Goal: Task Accomplishment & Management: Manage account settings

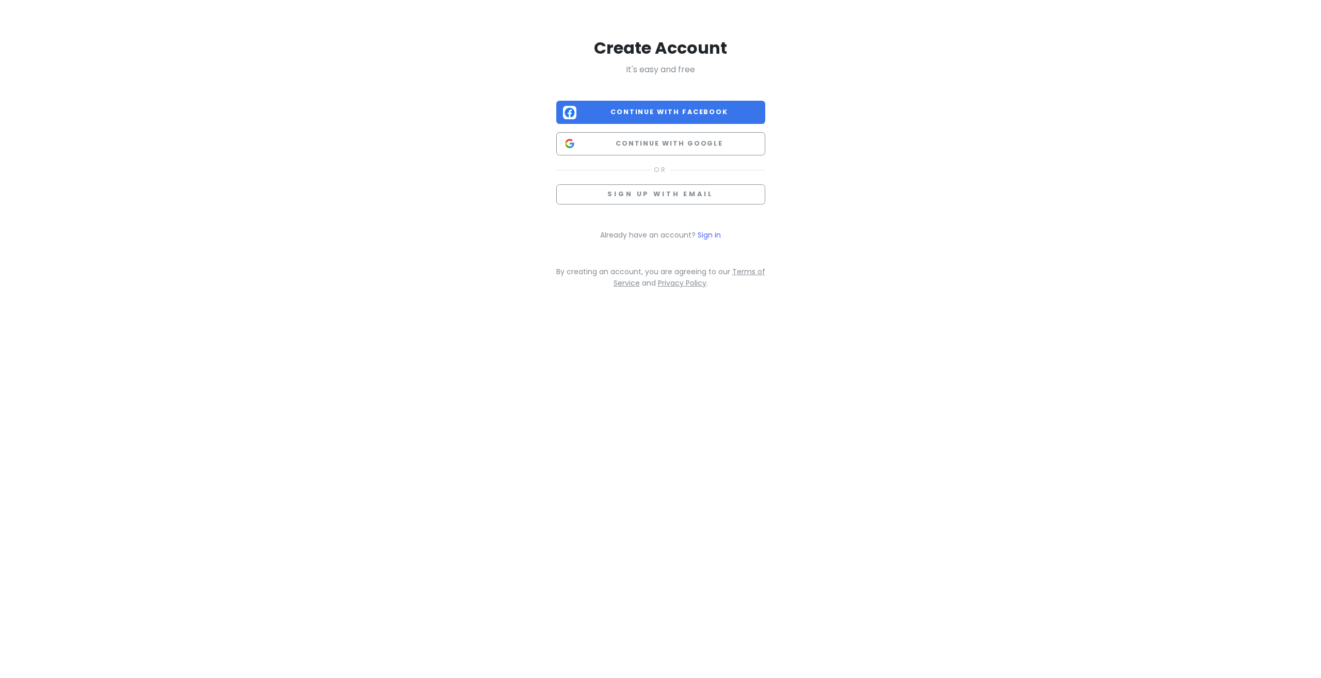
click at [705, 227] on div "Create Account It's easy and free Continue with Facebook Continue with Google S…" at bounding box center [660, 162] width 209 height 251
click at [707, 230] on link "Sign in" at bounding box center [709, 235] width 23 height 10
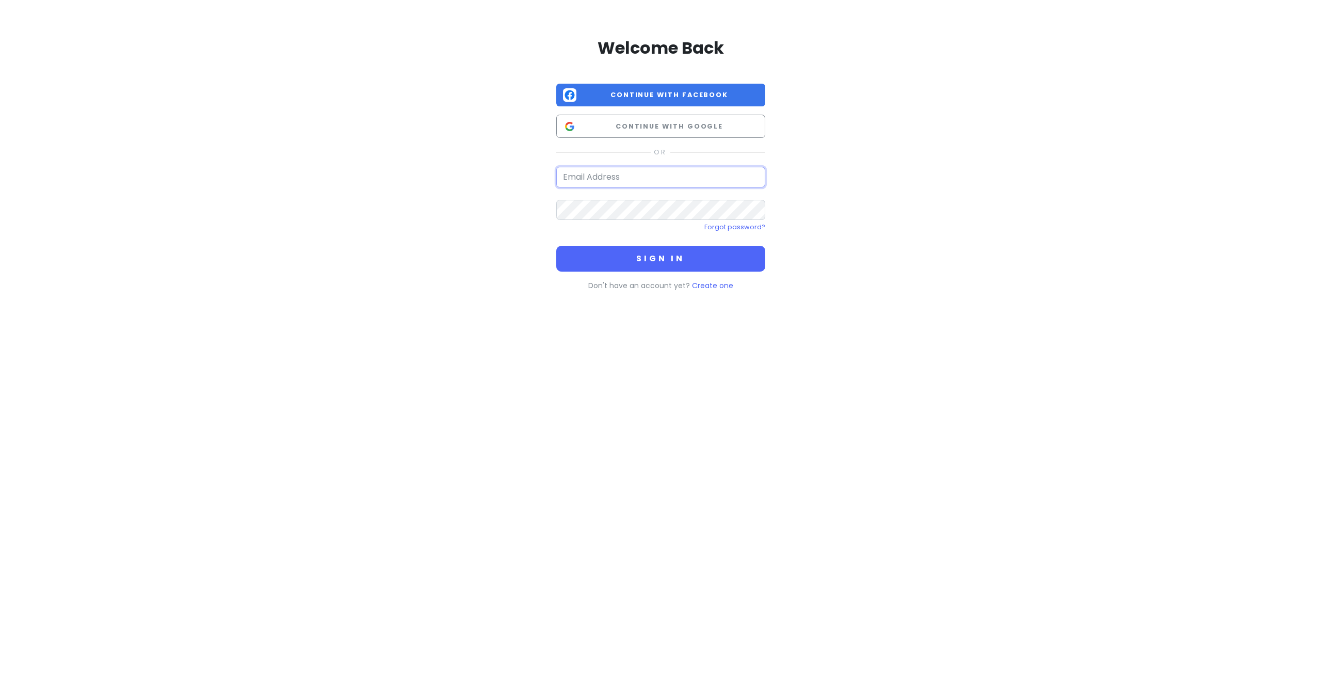
click at [710, 180] on input "email" at bounding box center [660, 177] width 209 height 21
paste input "[EMAIL_ADDRESS][DOMAIN_NAME]"
type input "[EMAIL_ADDRESS][DOMAIN_NAME]"
click at [649, 259] on button "Sign in" at bounding box center [660, 259] width 209 height 26
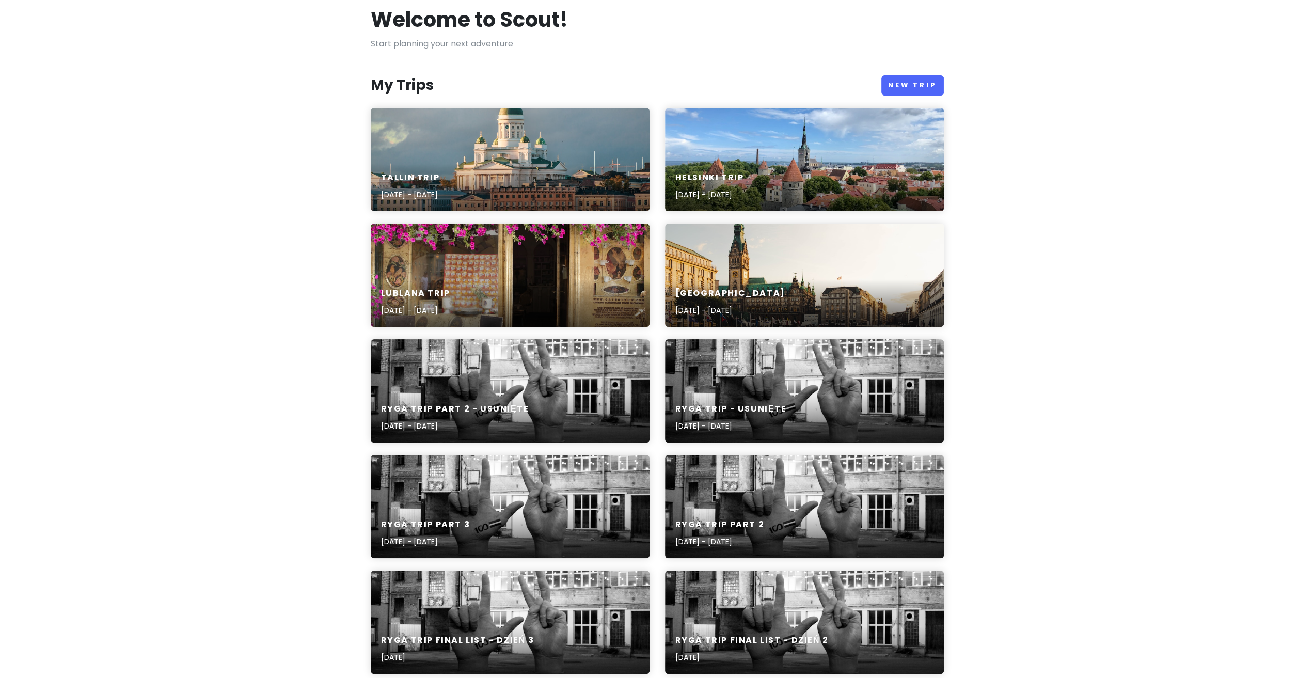
scroll to position [52, 0]
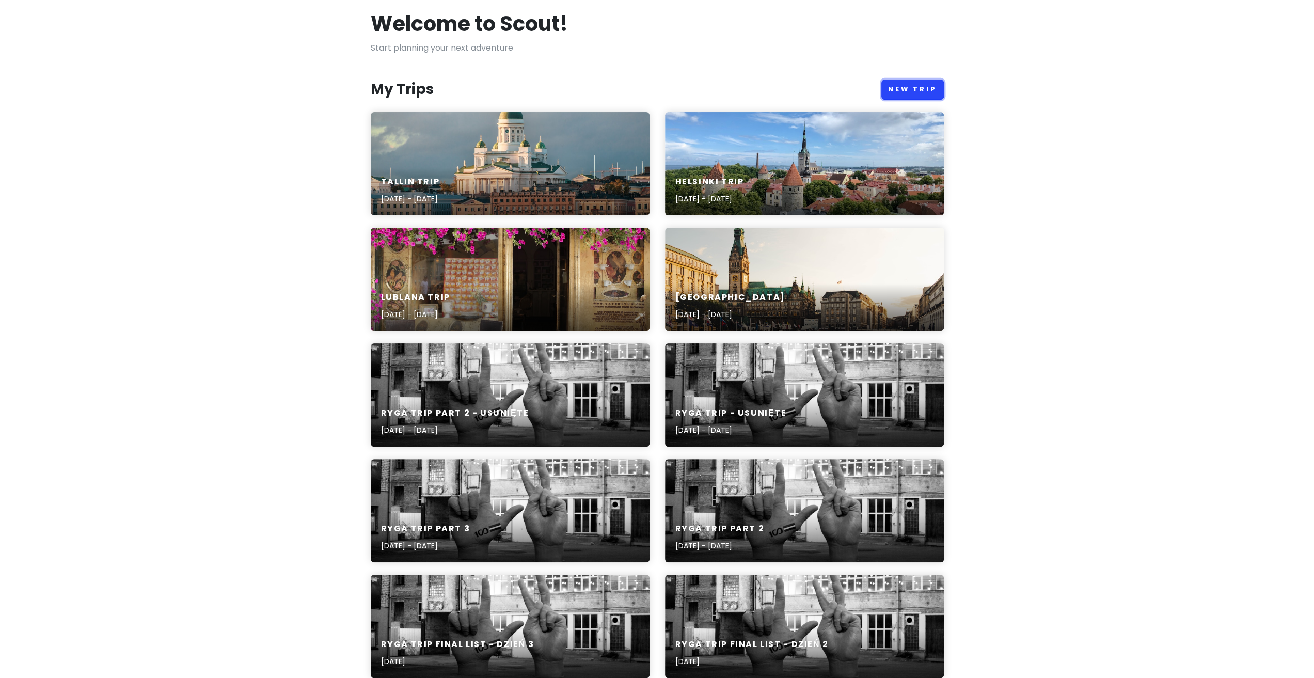
click at [910, 90] on link "New Trip" at bounding box center [912, 89] width 62 height 20
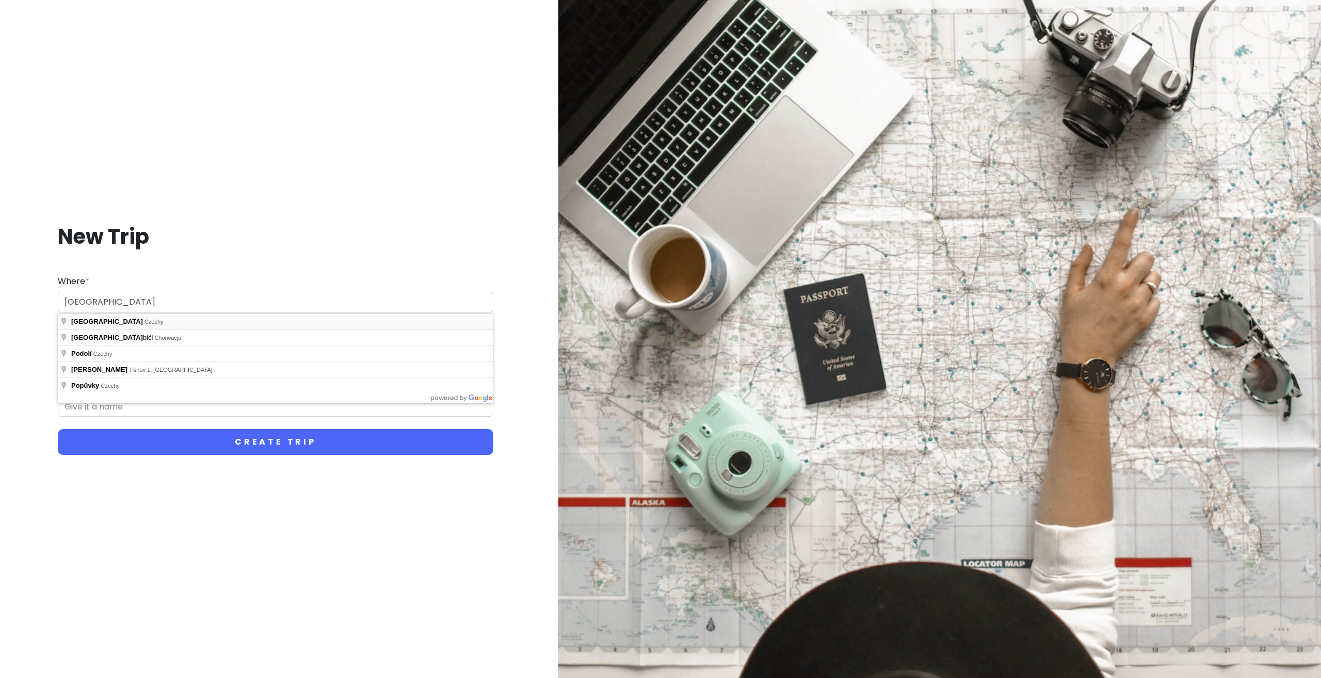
type input "[GEOGRAPHIC_DATA], [GEOGRAPHIC_DATA]"
drag, startPoint x: 279, startPoint y: 322, endPoint x: 271, endPoint y: 325, distance: 8.3
type input "Brno Trip"
click at [89, 358] on input "Start Date" at bounding box center [94, 354] width 67 height 24
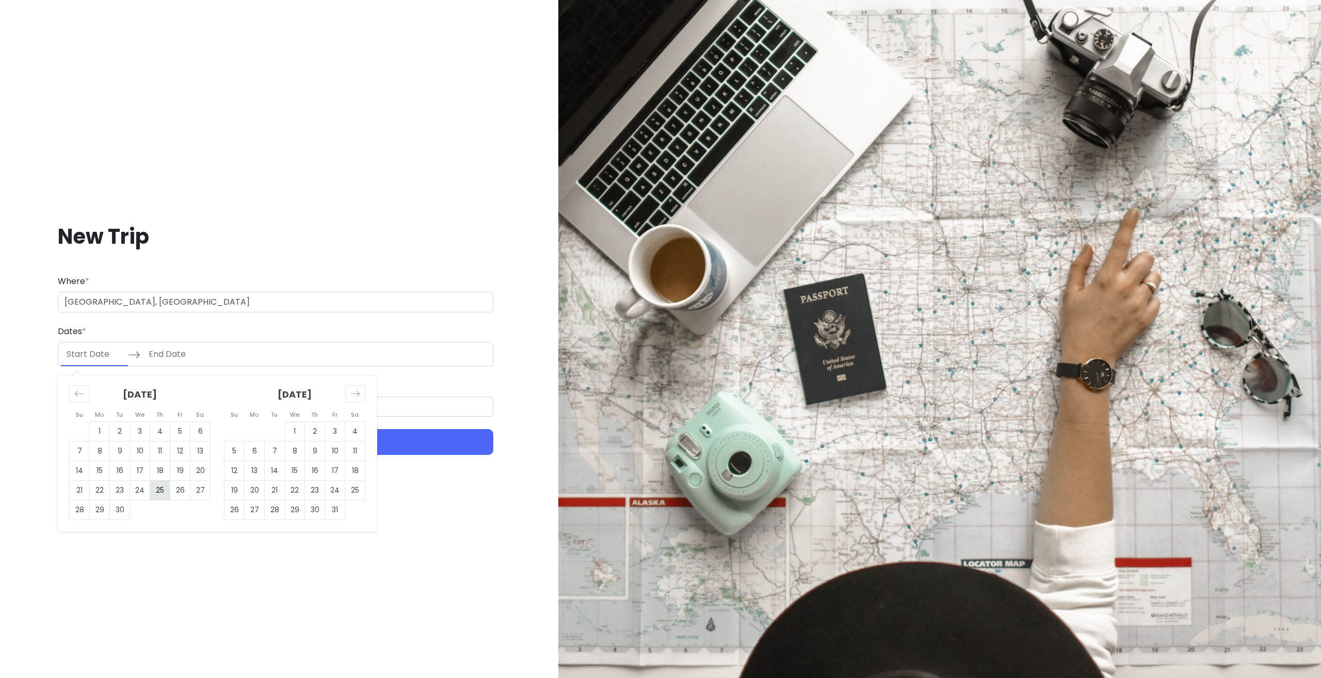
click at [153, 490] on td "25" at bounding box center [160, 491] width 20 height 20
type input "[DATE]"
click at [166, 492] on td "25" at bounding box center [160, 491] width 20 height 20
type input "[DATE]"
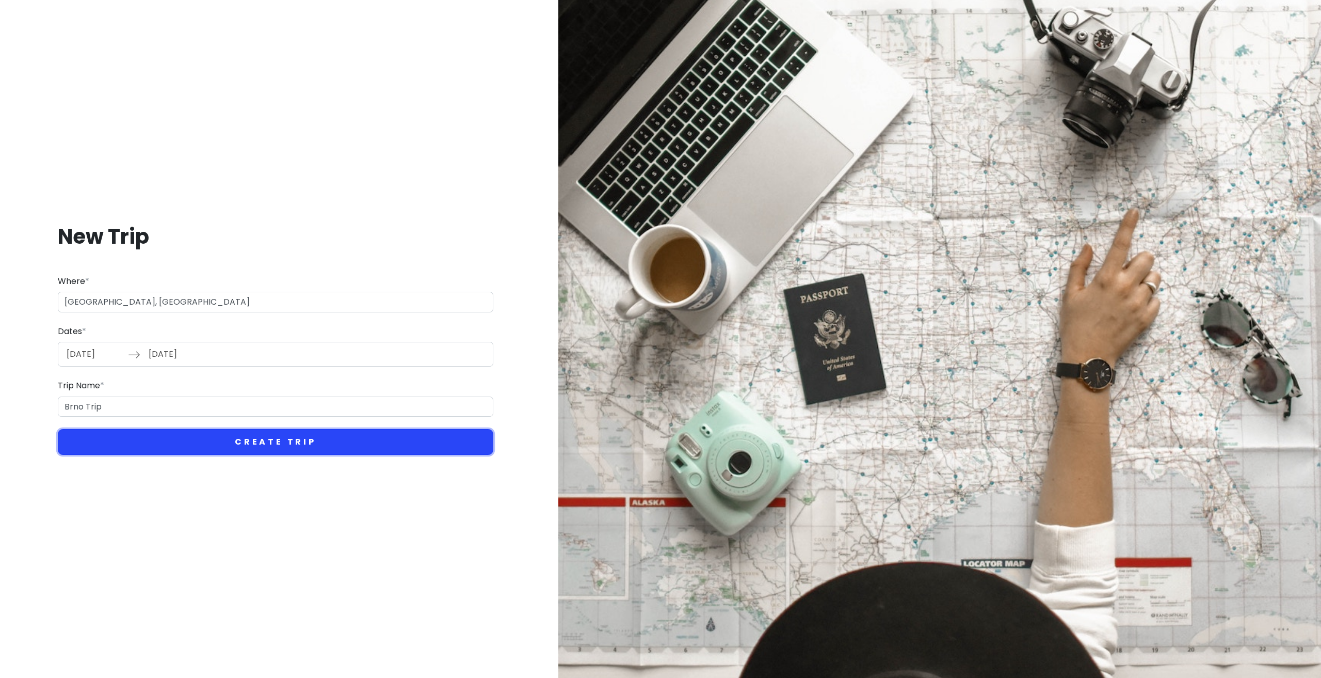
click at [158, 447] on button "Create Trip" at bounding box center [276, 442] width 436 height 26
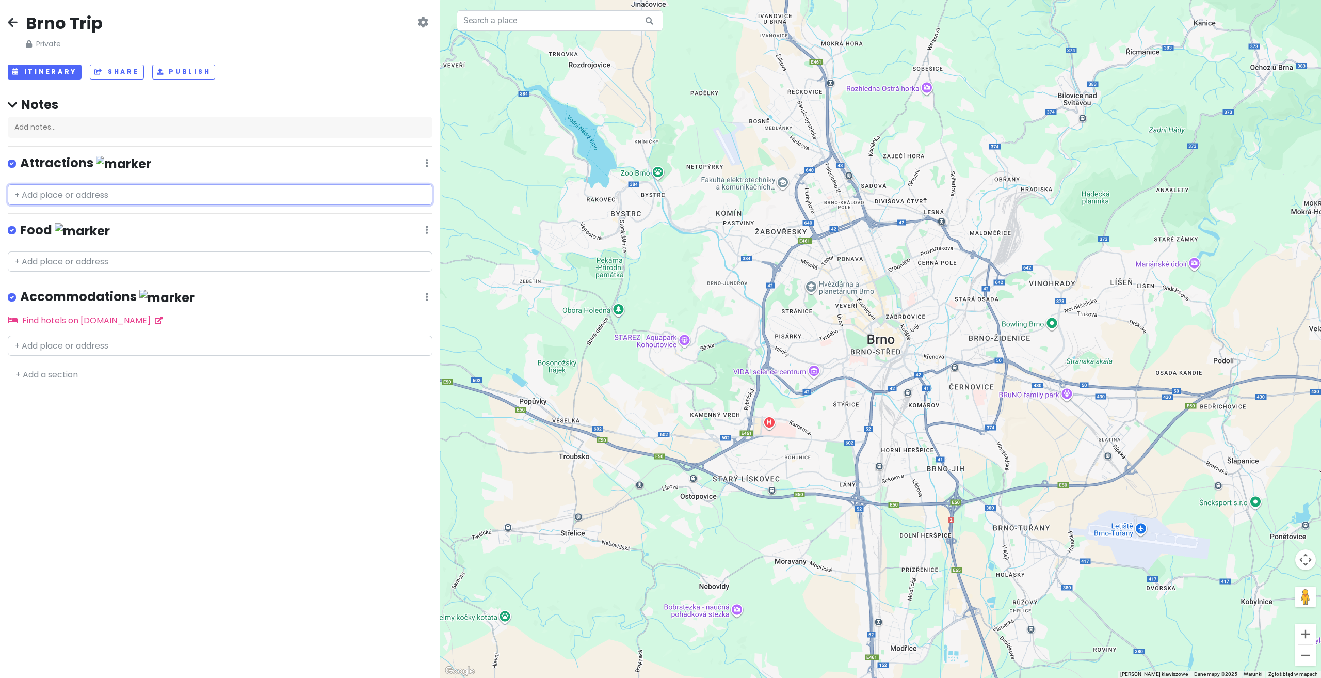
click at [122, 193] on input "text" at bounding box center [220, 194] width 425 height 21
paste input "Zamek Špilberk"
type input "Zamek Špilberk"
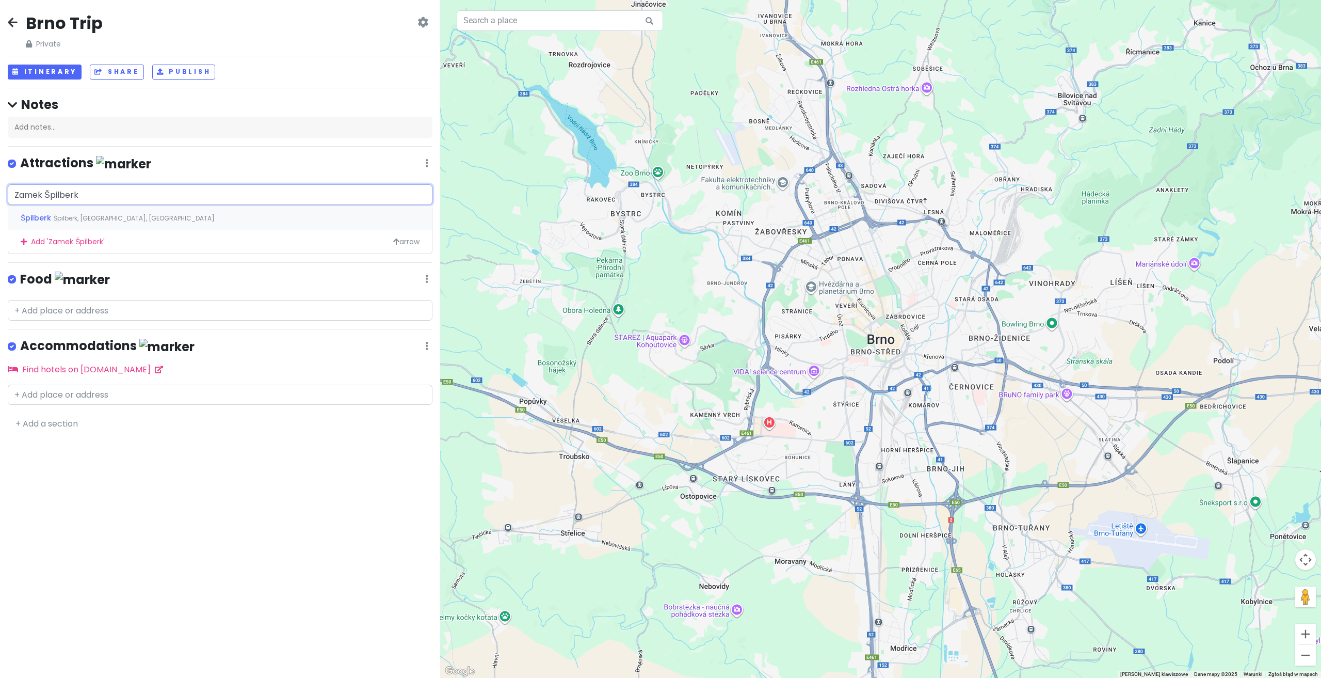
click at [128, 207] on div "Špilberk Špilberk, [GEOGRAPHIC_DATA], [GEOGRAPHIC_DATA]" at bounding box center [220, 217] width 424 height 25
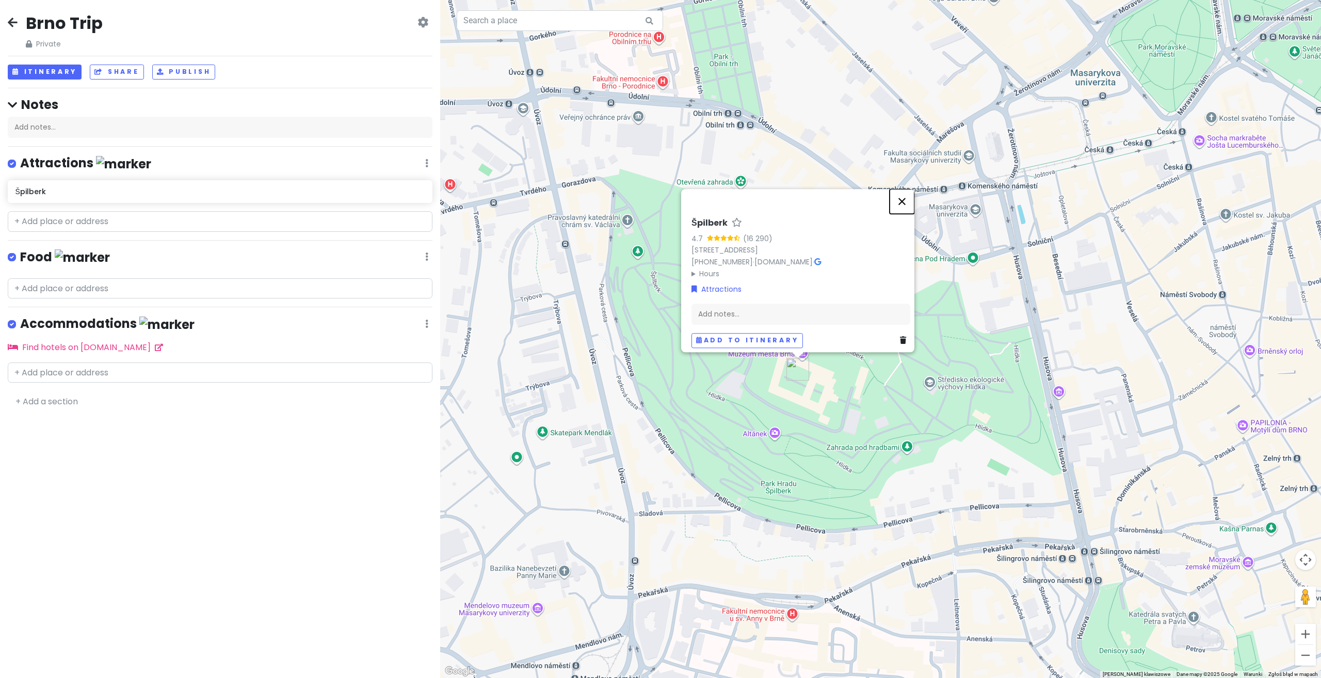
click at [903, 198] on button "Zamknij" at bounding box center [902, 201] width 25 height 25
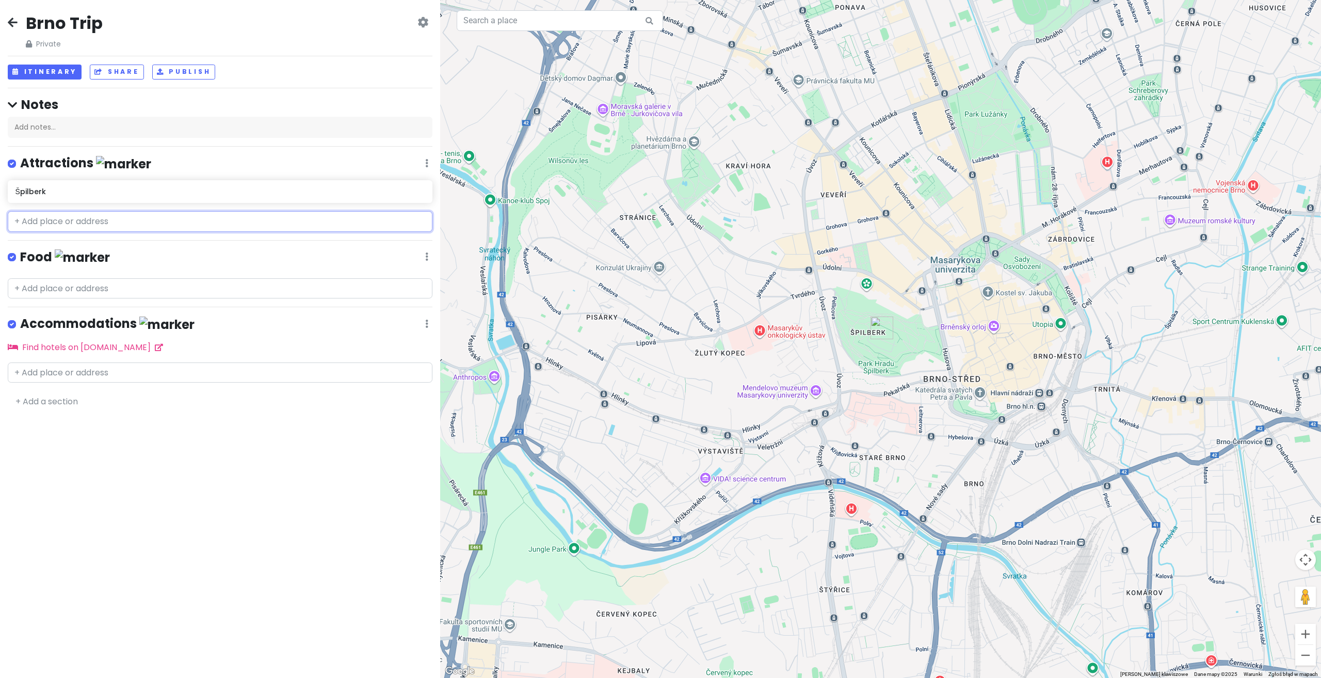
click at [104, 218] on input "text" at bounding box center [220, 221] width 425 height 21
paste input "Katedra św. Piotra i Pawła"
type input "Katedra św. Piotra i Pawła"
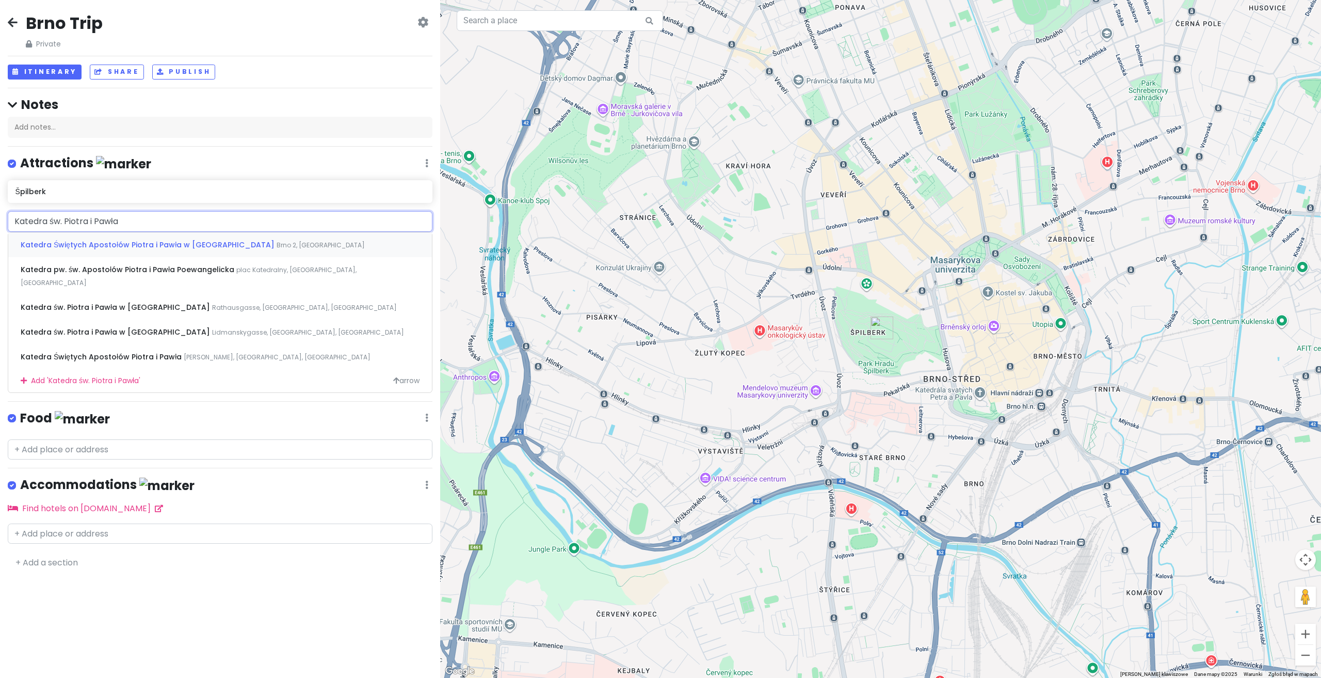
click at [182, 245] on span "Katedra Świętych Apostołów Piotra i Pawła w [GEOGRAPHIC_DATA]" at bounding box center [149, 244] width 256 height 10
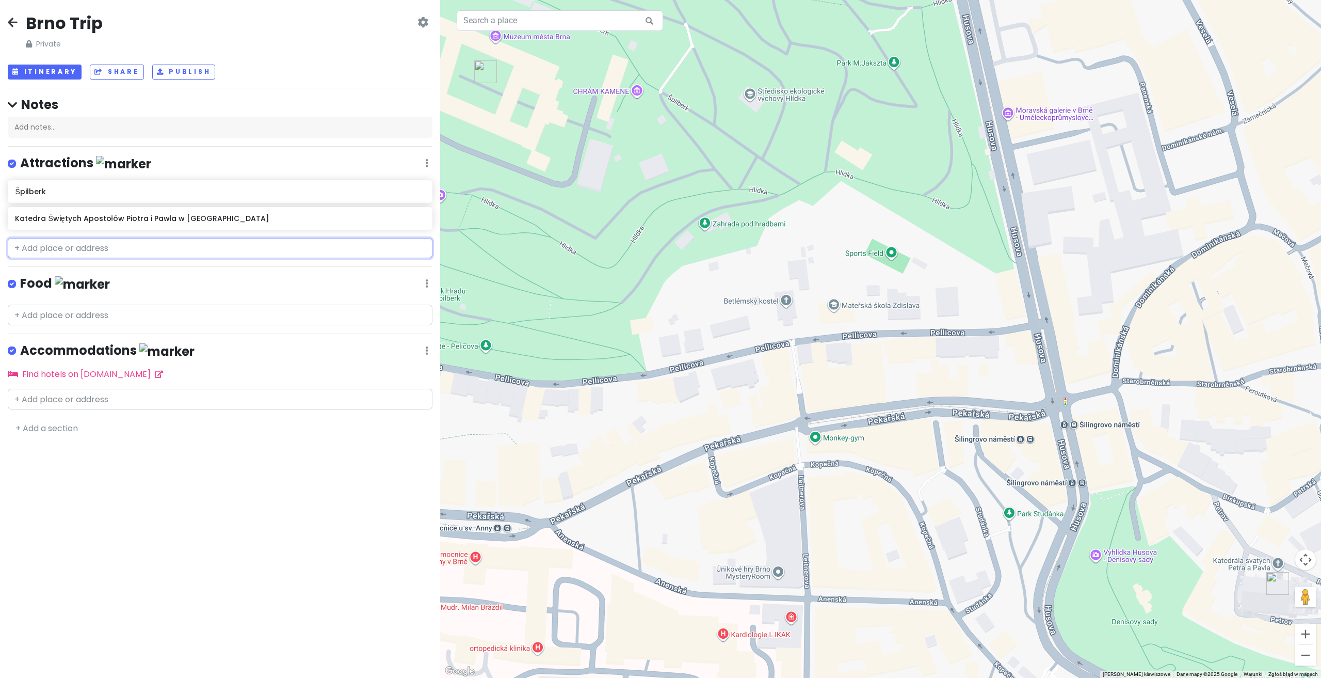
click at [187, 246] on input "text" at bounding box center [220, 248] width 425 height 21
paste input "Kostnica pod św. Jakubem (Ossuarium)"
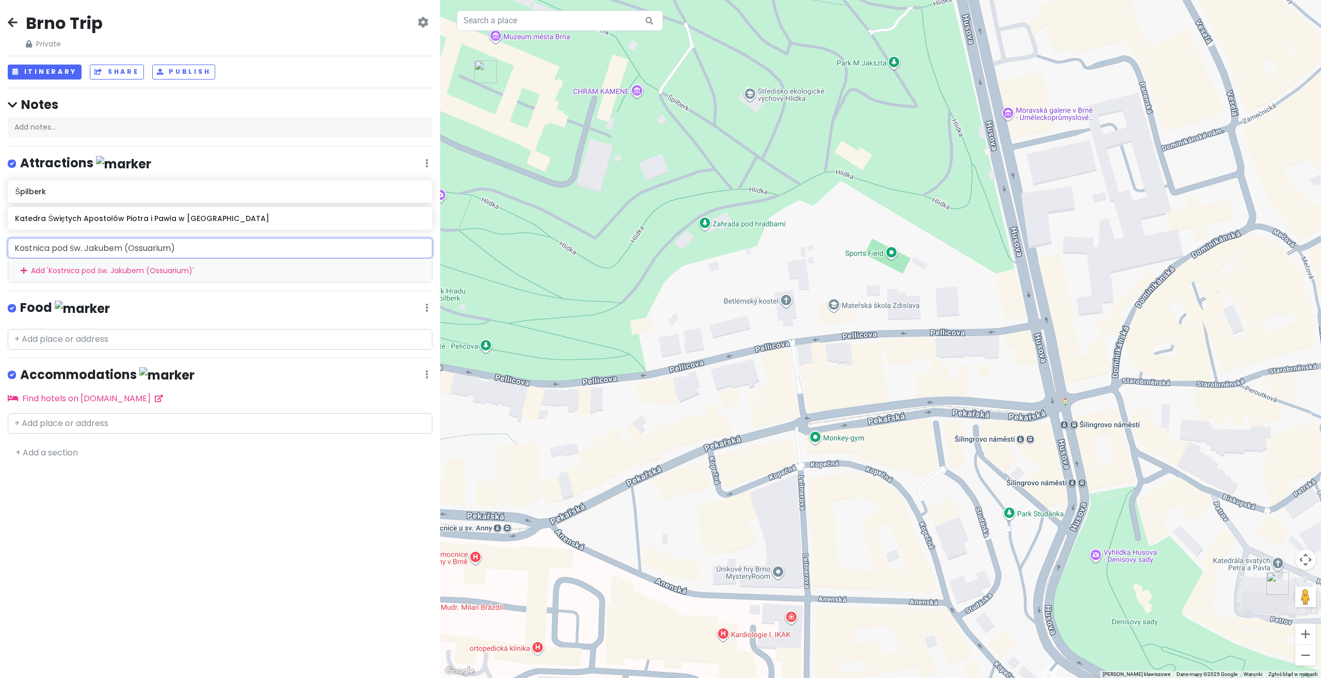
drag, startPoint x: 166, startPoint y: 245, endPoint x: 127, endPoint y: 240, distance: 39.5
click at [127, 240] on input "Kostnica pod św. Jakubem (Ossuarium)" at bounding box center [220, 248] width 425 height 21
type input "Kostnica pod św. Jakubem"
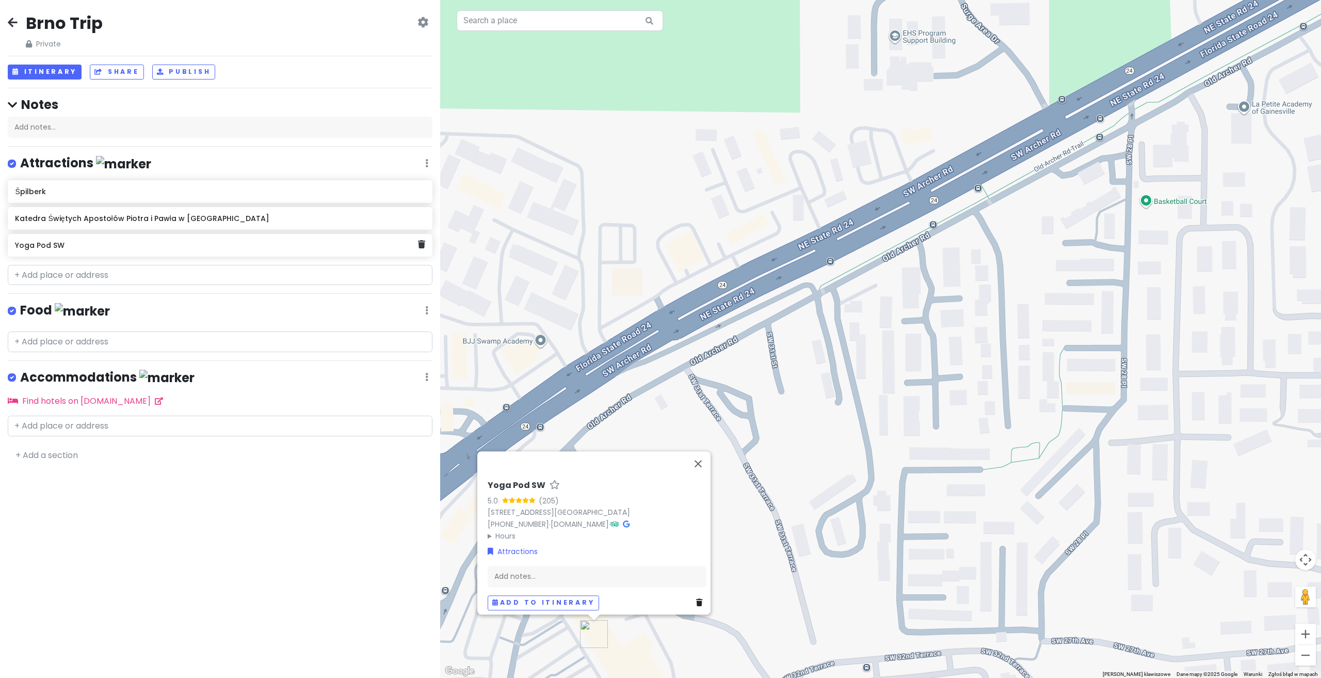
click at [423, 247] on link at bounding box center [421, 244] width 7 height 13
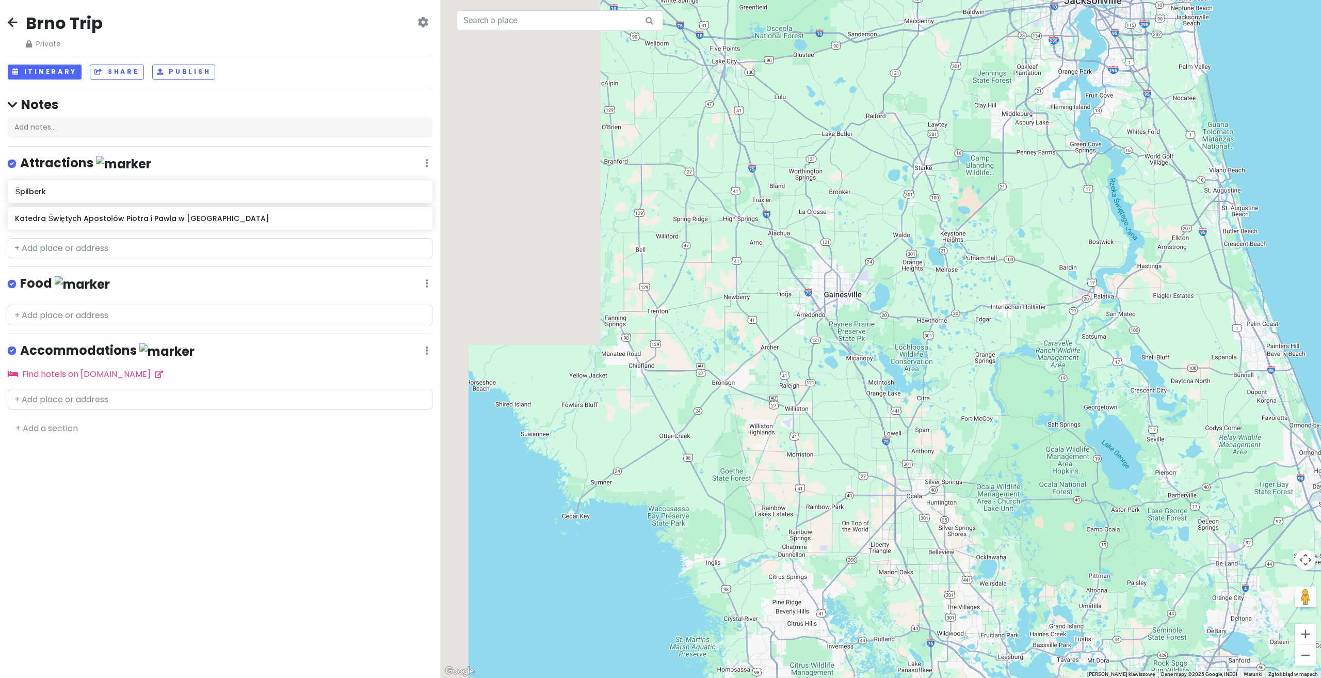
drag, startPoint x: 801, startPoint y: 386, endPoint x: 901, endPoint y: 359, distance: 104.0
click at [898, 363] on div at bounding box center [880, 339] width 881 height 678
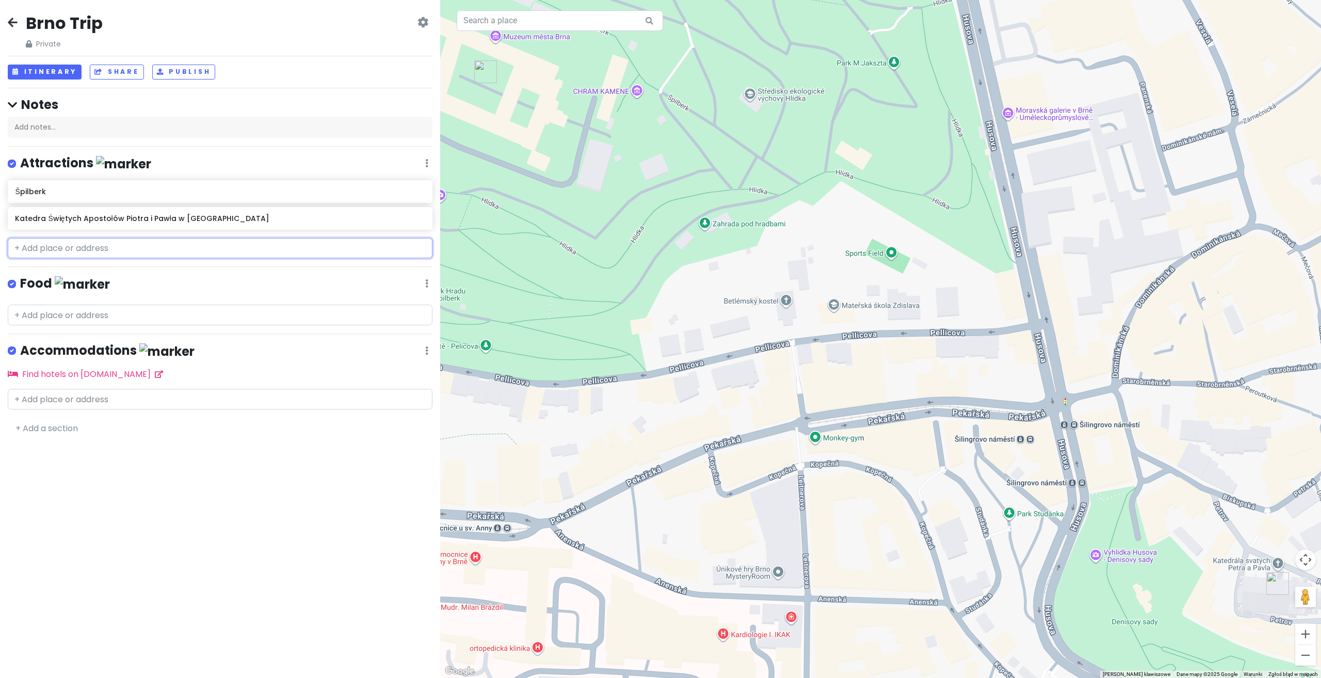
click at [160, 243] on input "text" at bounding box center [220, 248] width 425 height 21
paste input "Kostnica pod św. Jakubem"
click at [116, 247] on input "Kostnica pod św. Jakubem" at bounding box center [220, 248] width 425 height 21
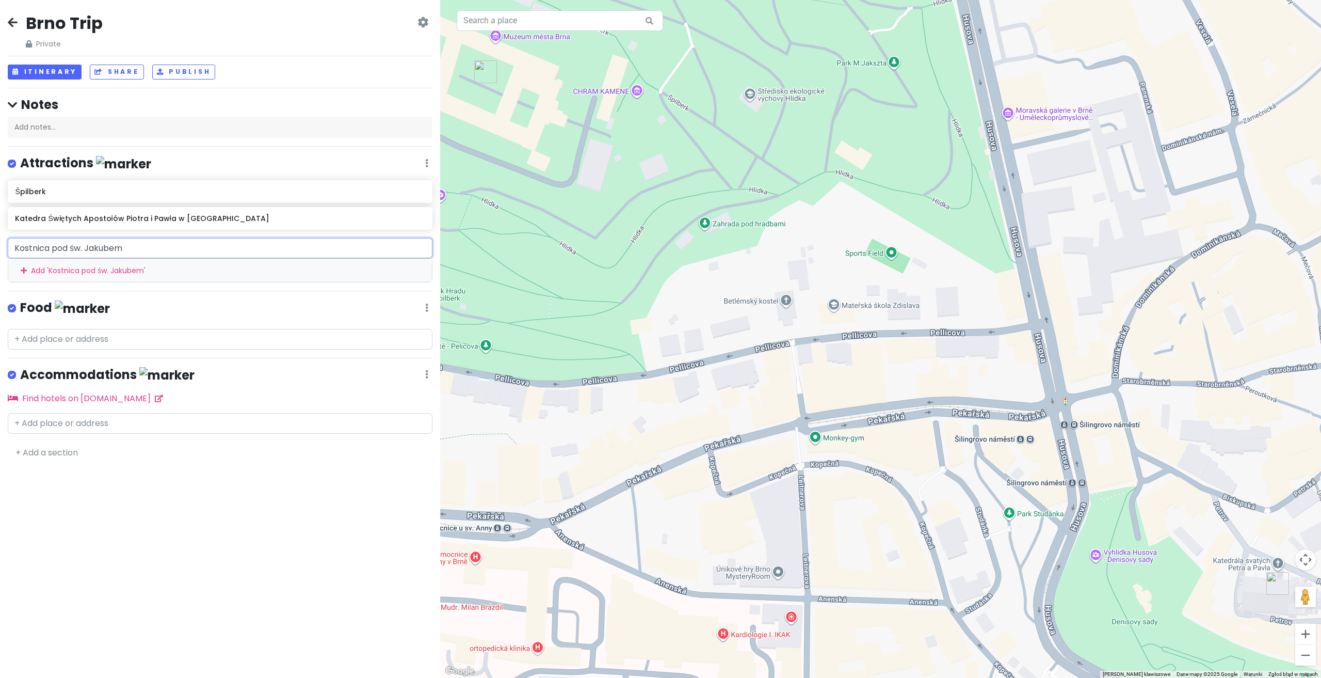
paste input "Kostnice u sv. [PERSON_NAME]"
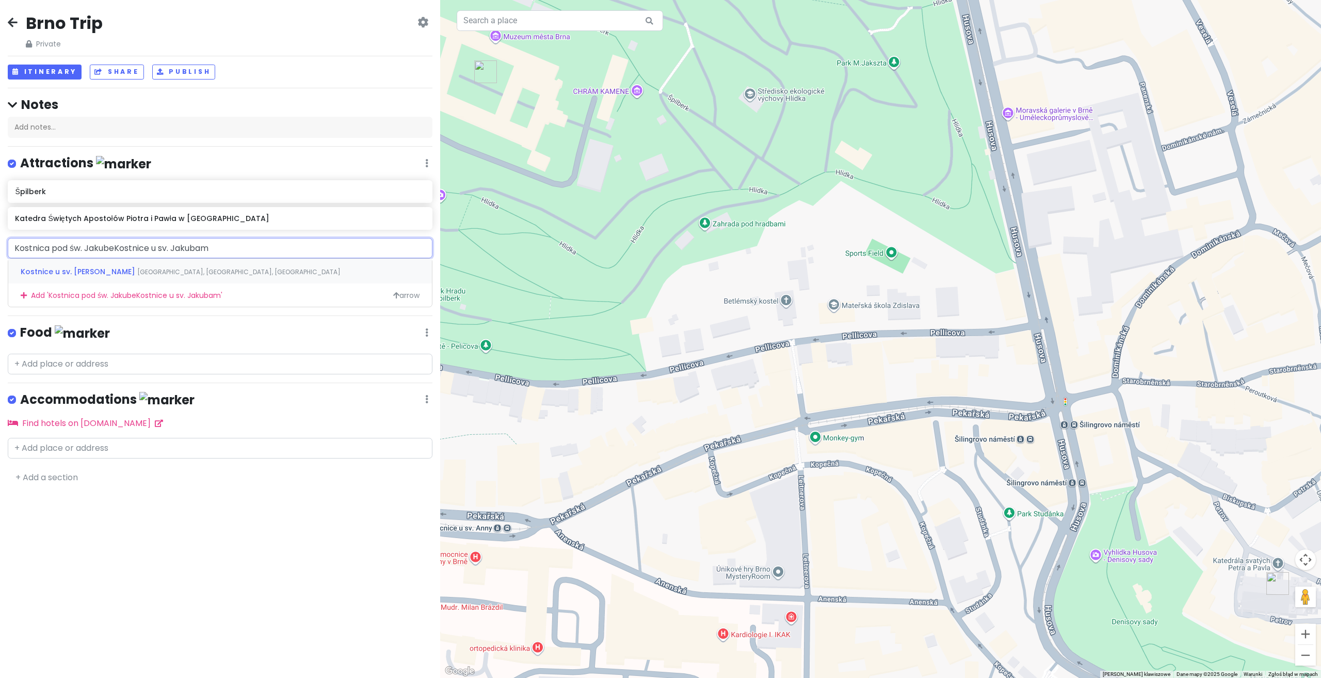
drag, startPoint x: 218, startPoint y: 241, endPoint x: -35, endPoint y: 243, distance: 252.4
click at [0, 243] on html "Brno Trip Private Change Dates Make a Copy Delete Trip Go Pro ⚡️ Give Feedback …" at bounding box center [660, 339] width 1321 height 678
paste input "e u sv. [PERSON_NAME]"
type input "Kostnice u sv. [PERSON_NAME]"
click at [137, 270] on span "[GEOGRAPHIC_DATA], [GEOGRAPHIC_DATA], [GEOGRAPHIC_DATA]" at bounding box center [238, 271] width 203 height 9
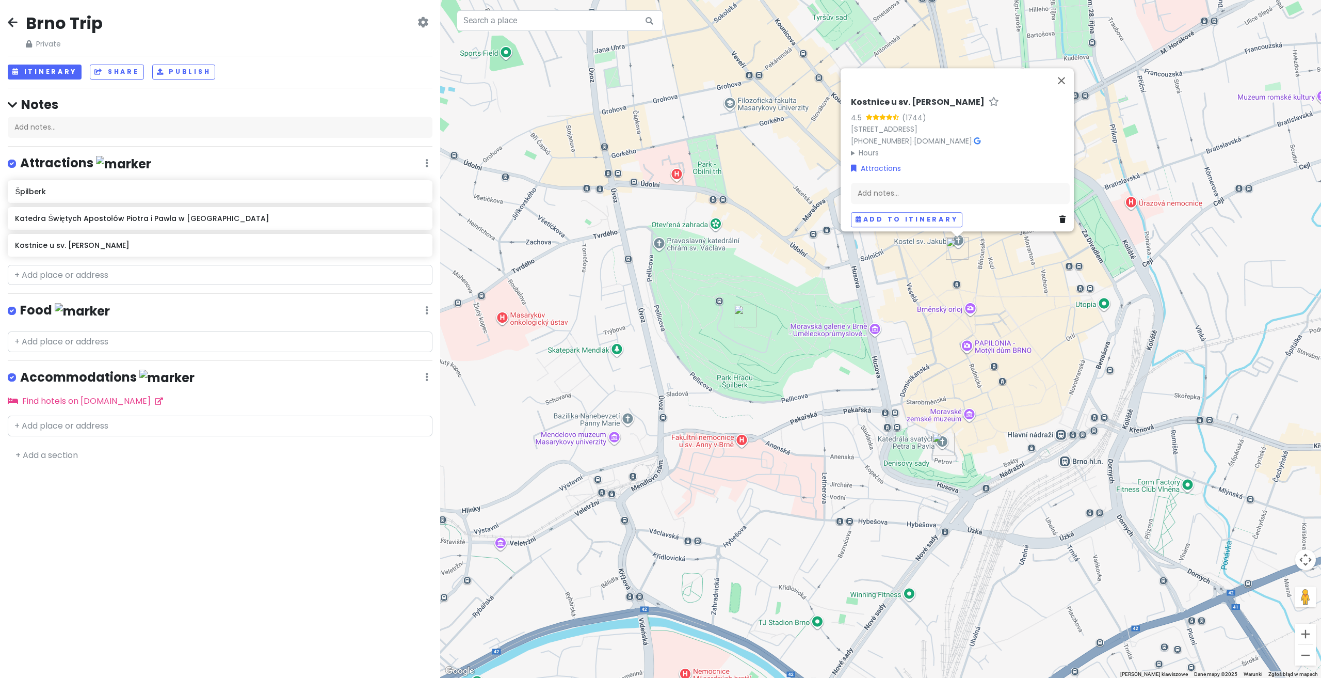
drag, startPoint x: 858, startPoint y: 269, endPoint x: 886, endPoint y: 327, distance: 64.4
click at [886, 327] on div "Kostnice u sv. Jakuba 4.5 (1744) [STREET_ADDRESS] [PHONE_NUMBER] · [DOMAIN_NAME…" at bounding box center [880, 339] width 881 height 678
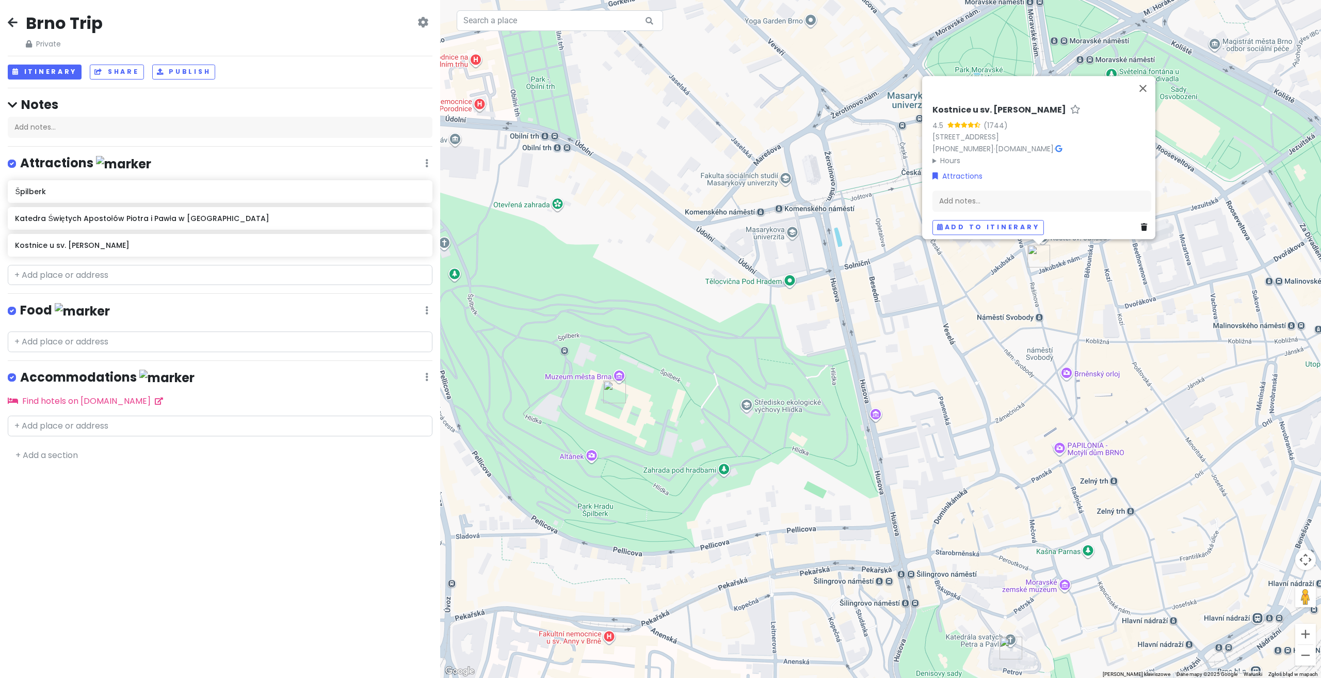
drag, startPoint x: 902, startPoint y: 361, endPoint x: 895, endPoint y: 355, distance: 8.8
click at [899, 359] on div "Kostnice u sv. Jakuba 4.5 (1744) [STREET_ADDRESS] [PHONE_NUMBER] · [DOMAIN_NAME…" at bounding box center [880, 339] width 881 height 678
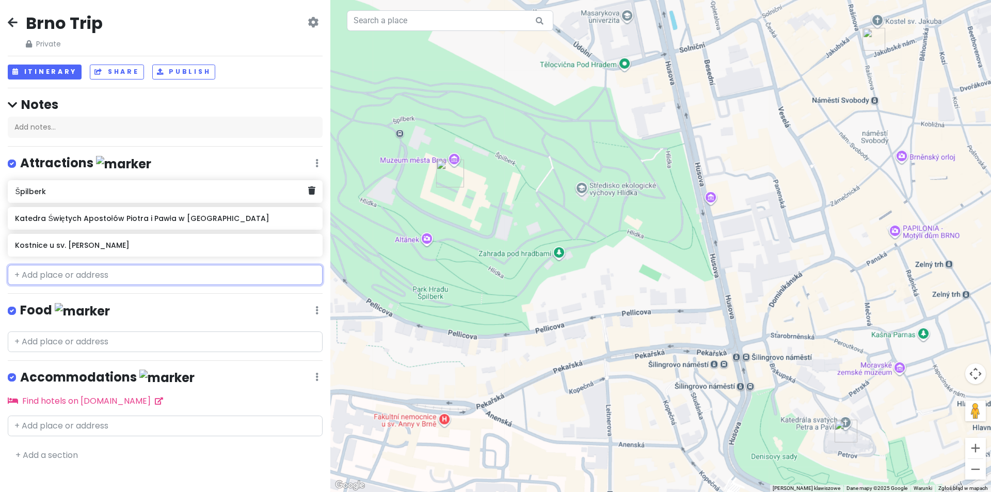
click at [61, 187] on h6 "Špilberk" at bounding box center [161, 191] width 293 height 9
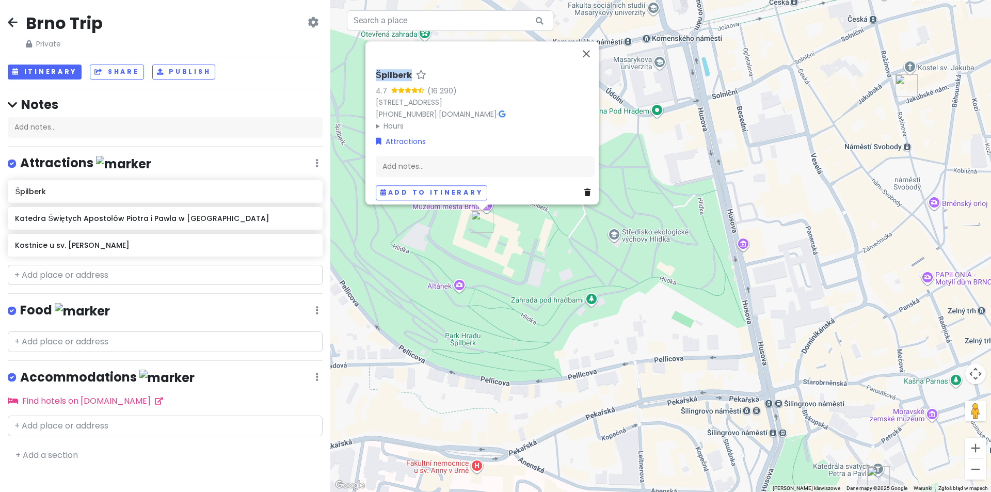
drag, startPoint x: 367, startPoint y: 67, endPoint x: 413, endPoint y: 62, distance: 46.7
click at [413, 66] on div "Špilberk 4.7 (16 290) Špilberk 210/1, [GEOGRAPHIC_DATA] [PHONE_NUMBER] · [DOMAI…" at bounding box center [485, 135] width 227 height 138
copy h6 "Špilberk"
click at [135, 255] on div "Kostnice u sv. [PERSON_NAME]" at bounding box center [165, 245] width 315 height 23
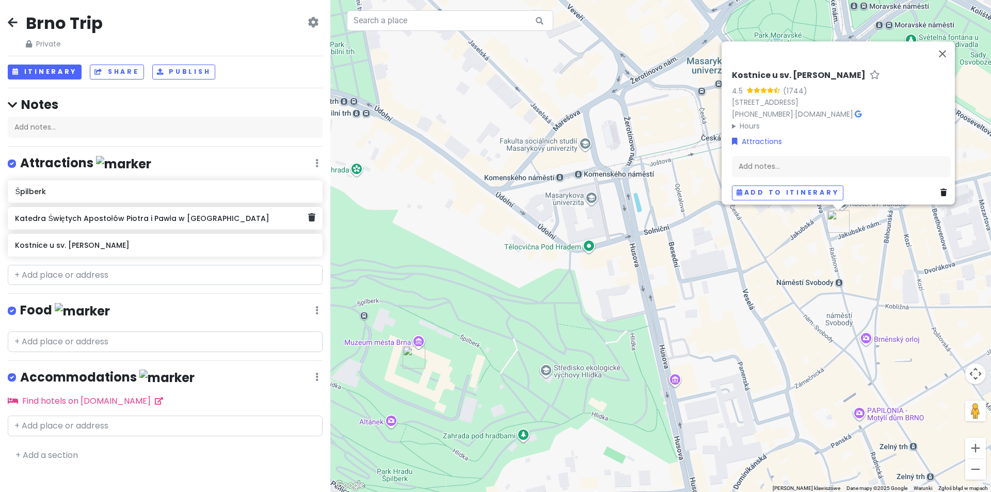
click at [125, 226] on div "Katedra Świętych Apostołów Piotra i Pawła w [GEOGRAPHIC_DATA]" at bounding box center [165, 218] width 315 height 23
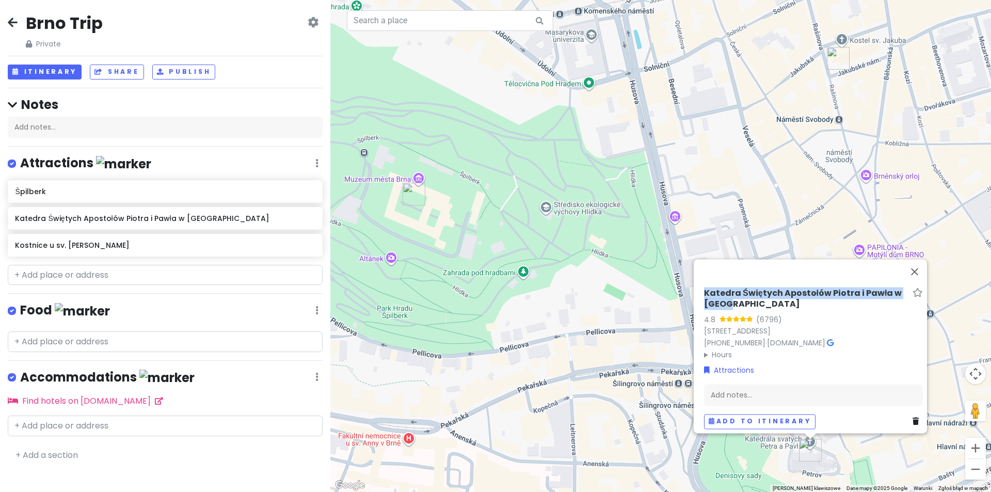
drag, startPoint x: 693, startPoint y: 282, endPoint x: 740, endPoint y: 296, distance: 48.8
click at [740, 296] on div "Katedra Świętych Apostołów Piotra i Pawła w [GEOGRAPHIC_DATA] 4.8 (6796) [PERSO…" at bounding box center [810, 346] width 233 height 174
copy h6 "Katedra Świętych Apostołów Piotra i Pawła w [GEOGRAPHIC_DATA]"
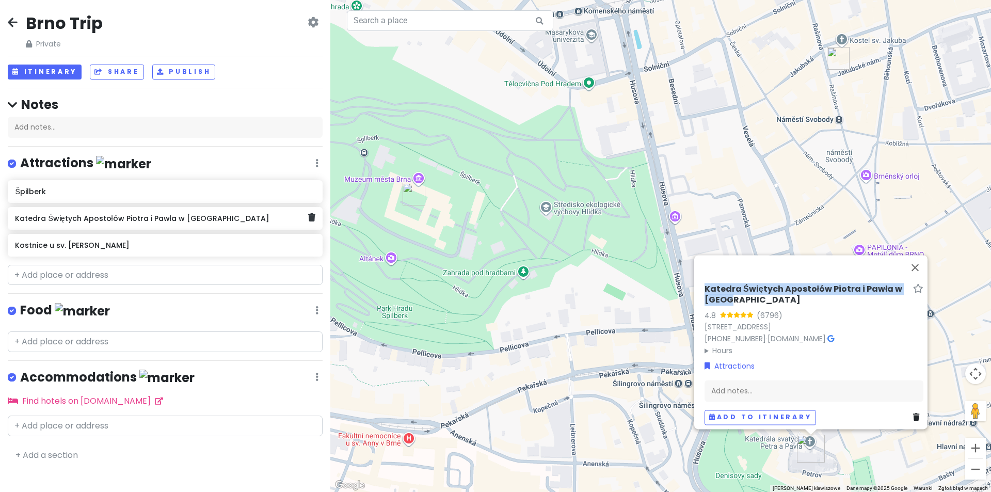
click at [193, 219] on h6 "Katedra Świętych Apostołów Piotra i Pawła w [GEOGRAPHIC_DATA]" at bounding box center [161, 218] width 293 height 9
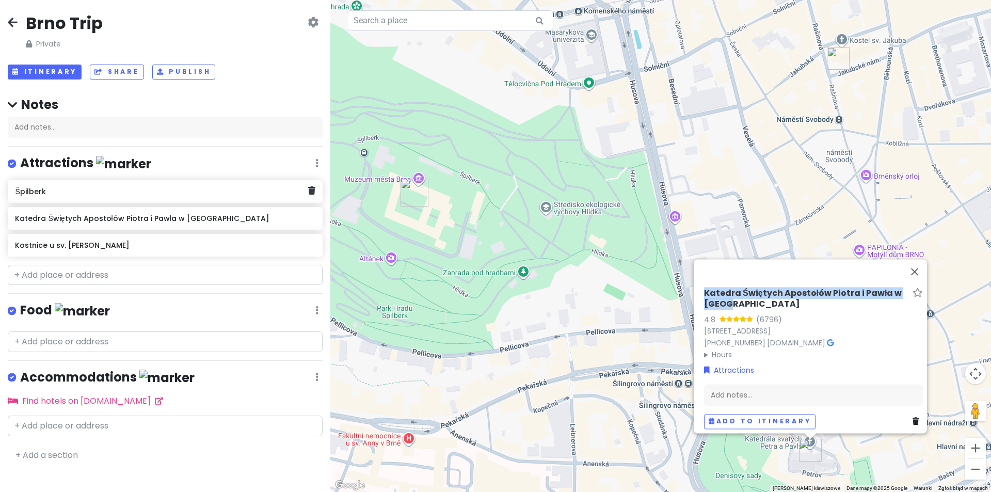
click at [157, 195] on h6 "Špilberk" at bounding box center [161, 191] width 293 height 9
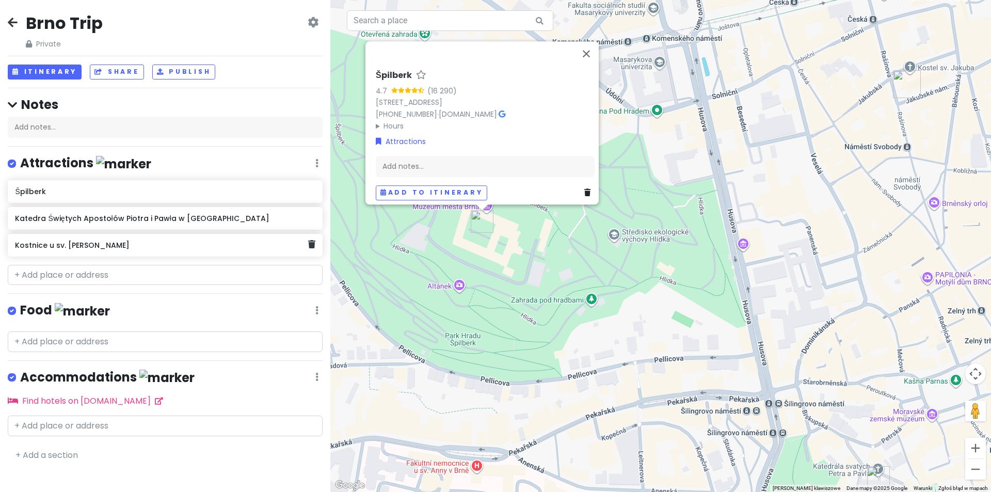
click at [186, 236] on div "Kostnice u sv. [PERSON_NAME]" at bounding box center [165, 245] width 315 height 23
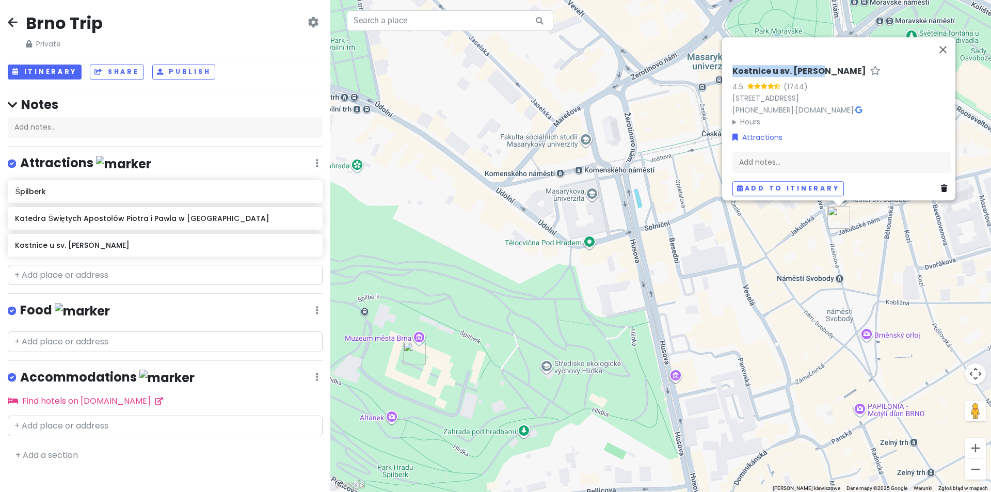
drag, startPoint x: 725, startPoint y: 61, endPoint x: 819, endPoint y: 61, distance: 94.5
click at [819, 62] on div "Kostnice u sv. Jakuba 4.5 (1744) [STREET_ADDRESS] [PHONE_NUMBER] · [DOMAIN_NAME…" at bounding box center [841, 131] width 227 height 138
copy h6 "Kostnice u sv. [PERSON_NAME]"
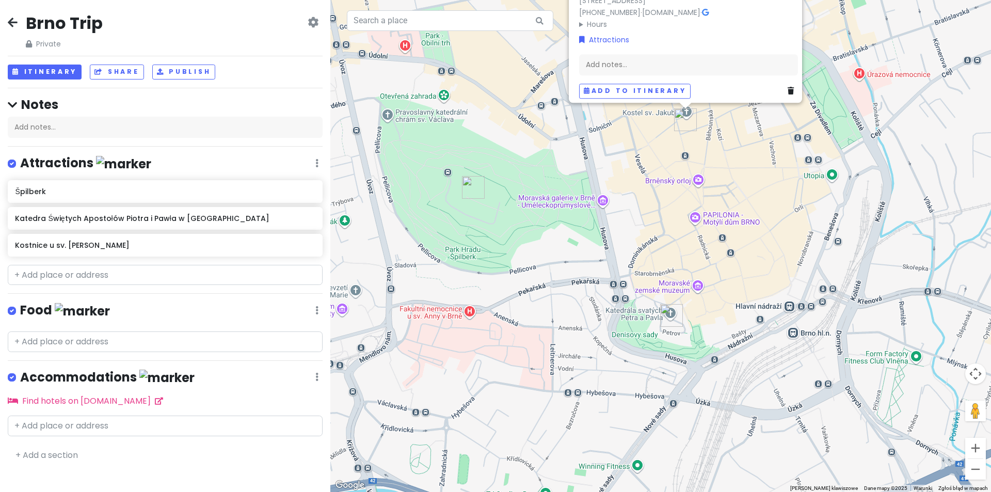
drag, startPoint x: 638, startPoint y: 432, endPoint x: 527, endPoint y: 219, distance: 239.9
click at [527, 219] on div "Kostnice u sv. Jakuba 4.5 (1744) [STREET_ADDRESS] [PHONE_NUMBER] · [DOMAIN_NAME…" at bounding box center [660, 246] width 661 height 492
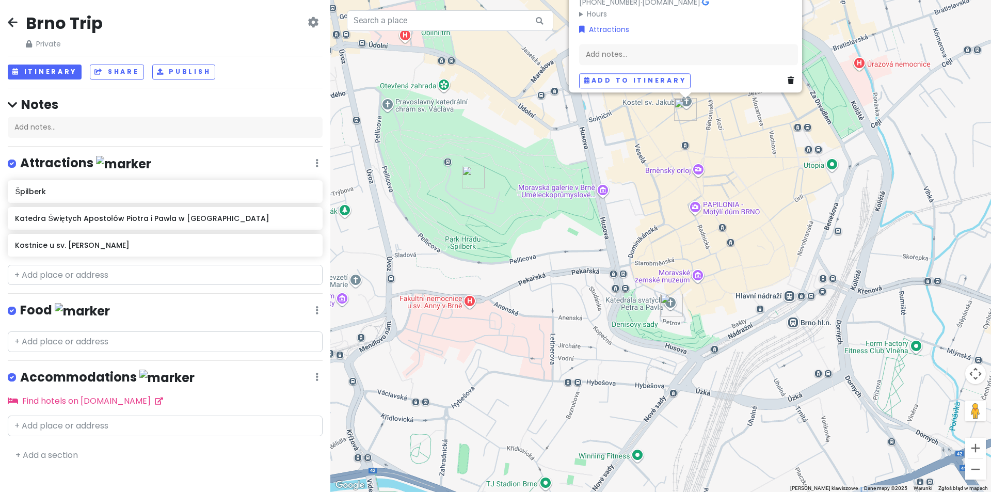
click at [671, 305] on img "Katedra Świętych Apostołów Piotra i Pawła w Brnie" at bounding box center [671, 305] width 23 height 23
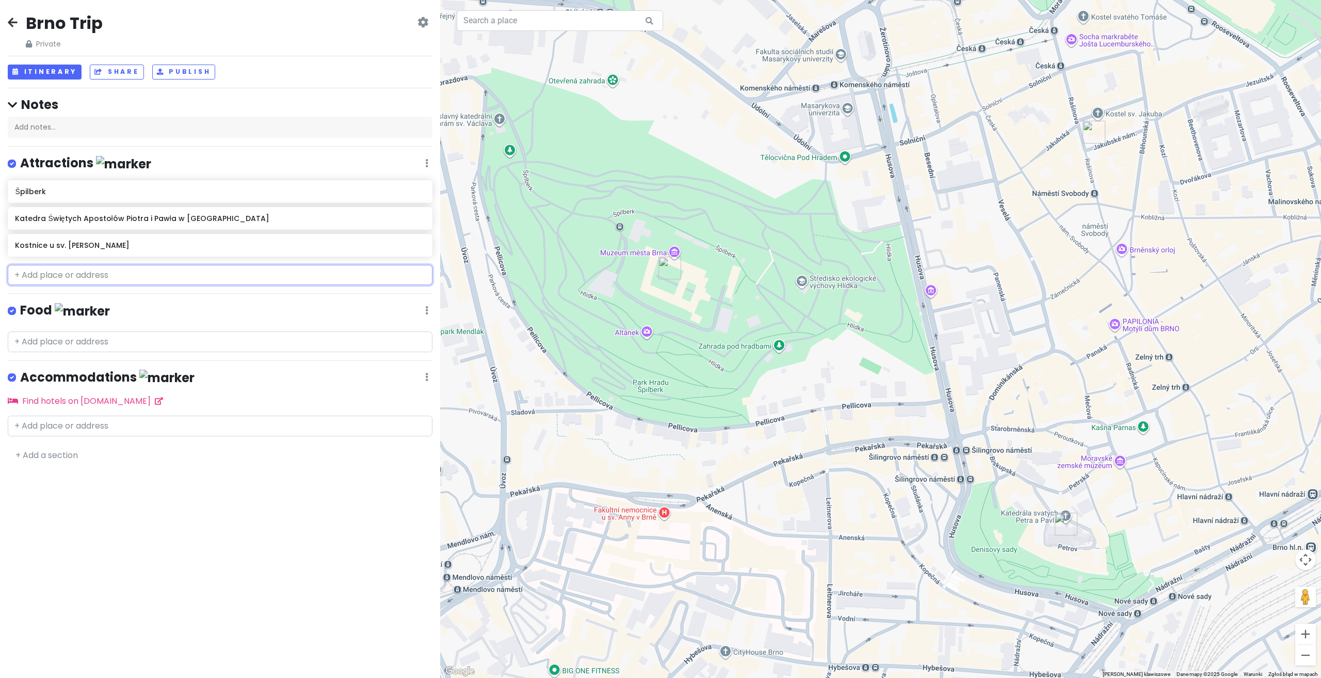
click at [136, 278] on input "text" at bounding box center [220, 275] width 425 height 21
paste input "[GEOGRAPHIC_DATA]"
type input "[GEOGRAPHIC_DATA]"
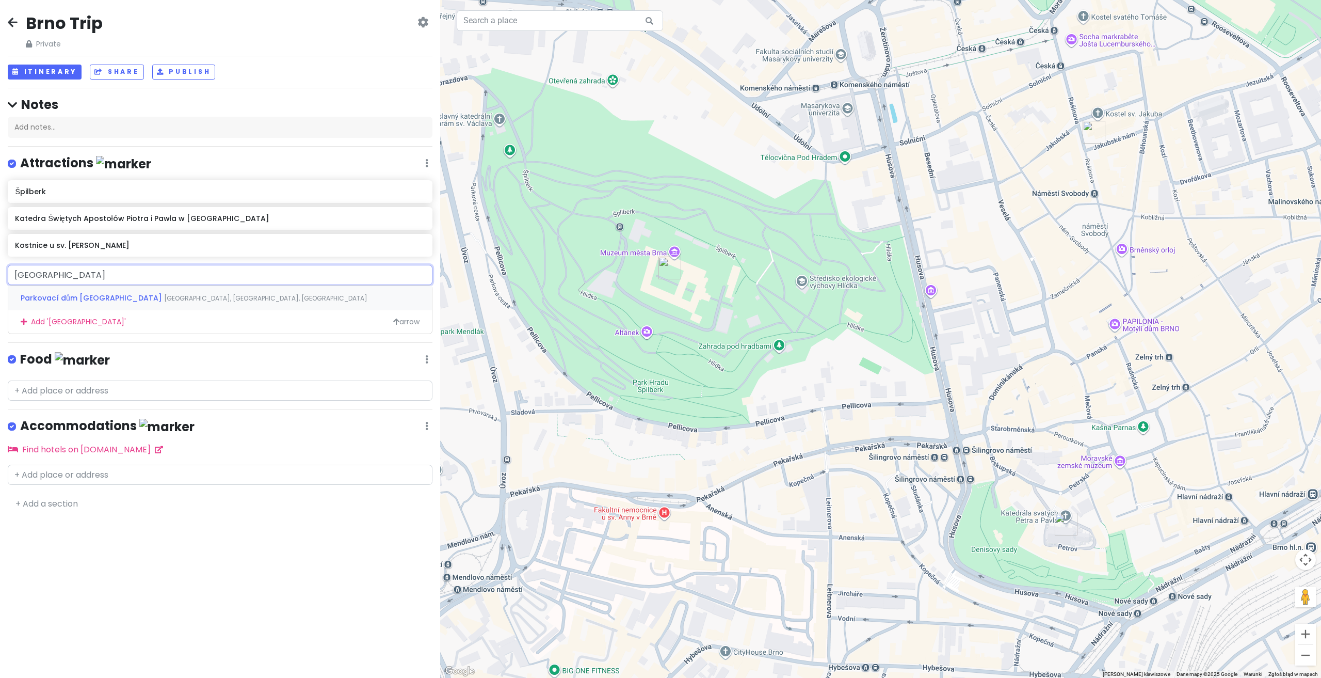
click at [147, 295] on span "Parkovací dům [GEOGRAPHIC_DATA]" at bounding box center [92, 298] width 143 height 10
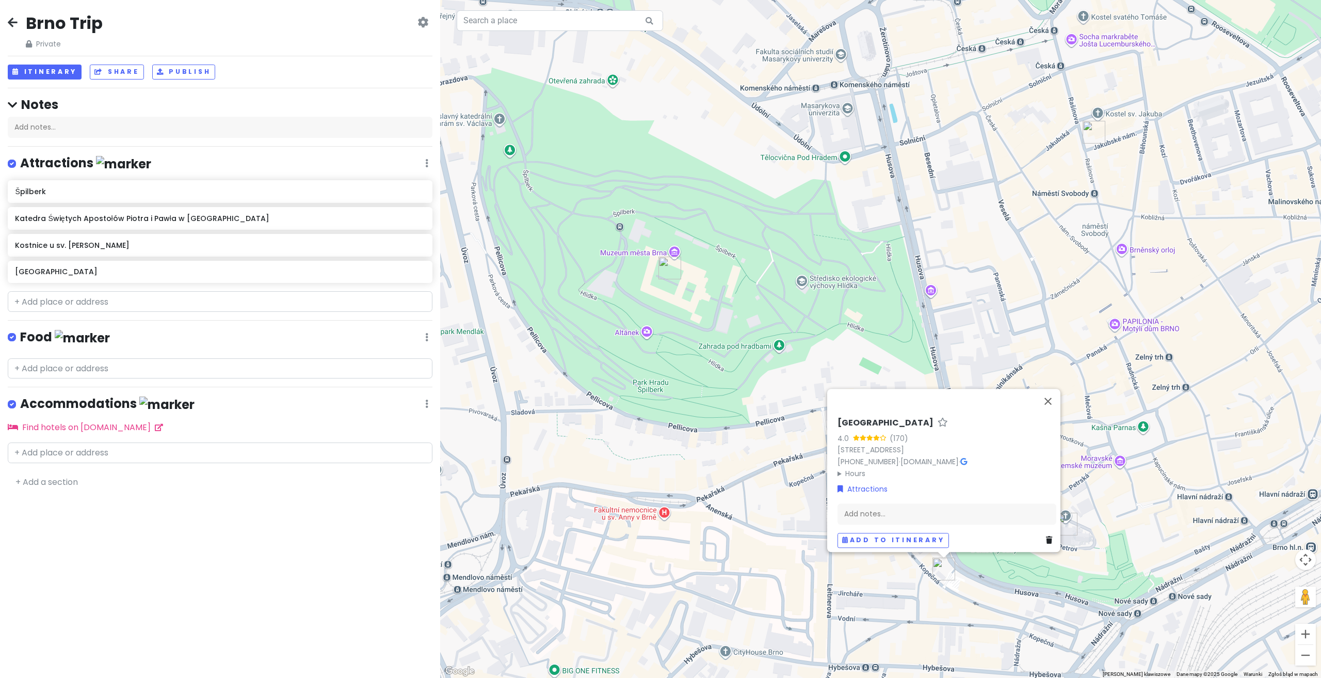
click at [919, 339] on div "[GEOGRAPHIC_DATA] 4.0 (170) [STREET_ADDRESS] [PHONE_NUMBER] · [DOMAIN_NAME] · H…" at bounding box center [880, 339] width 881 height 678
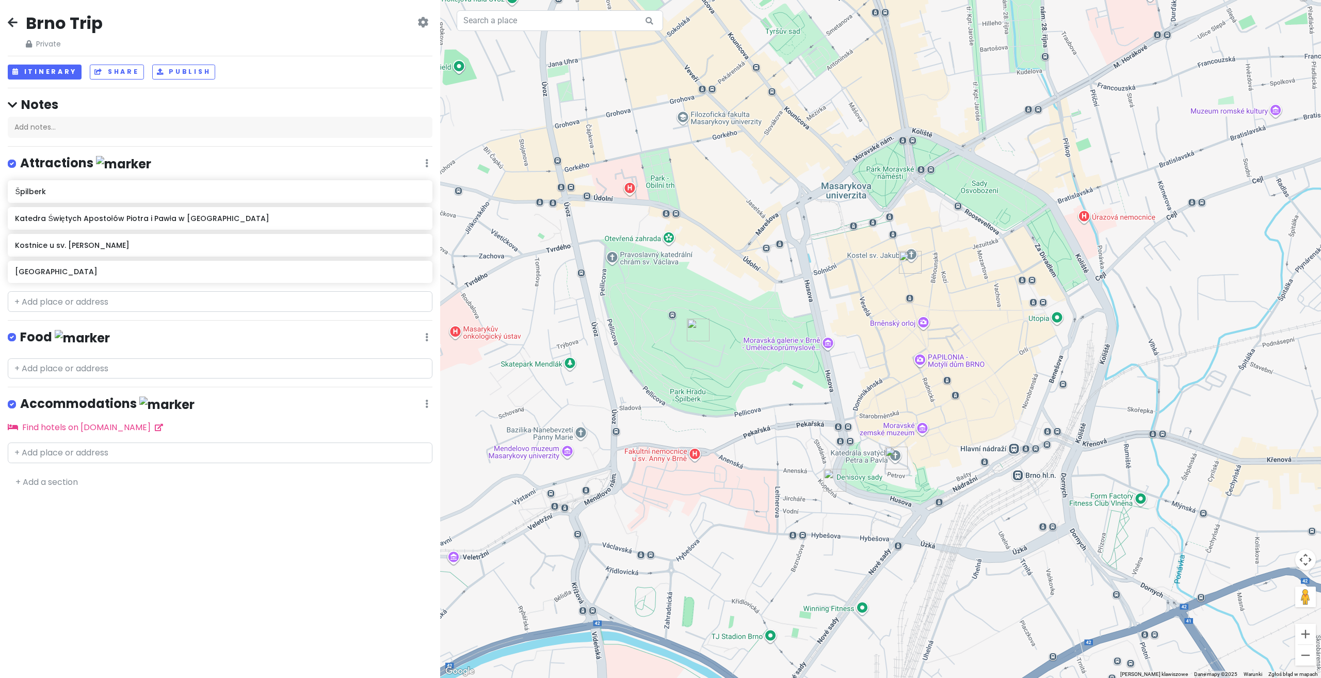
drag, startPoint x: 1062, startPoint y: 330, endPoint x: 902, endPoint y: 360, distance: 162.9
click at [879, 331] on div at bounding box center [880, 339] width 881 height 678
